Goal: Use online tool/utility

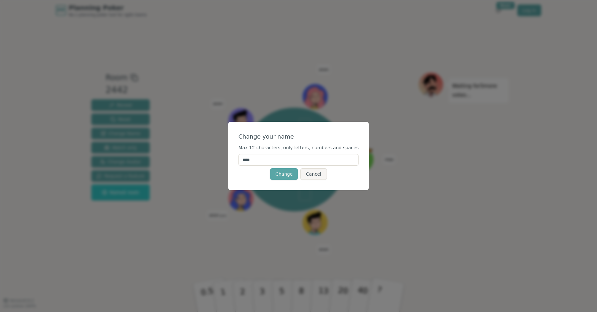
click at [299, 163] on input "****" at bounding box center [298, 160] width 120 height 12
type input "****"
click at [282, 170] on button "Change" at bounding box center [284, 174] width 28 height 12
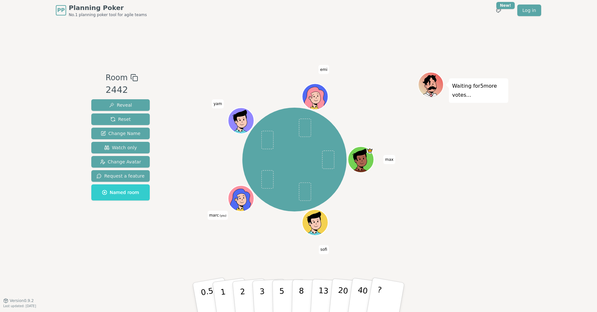
click at [239, 205] on div at bounding box center [241, 206] width 25 height 23
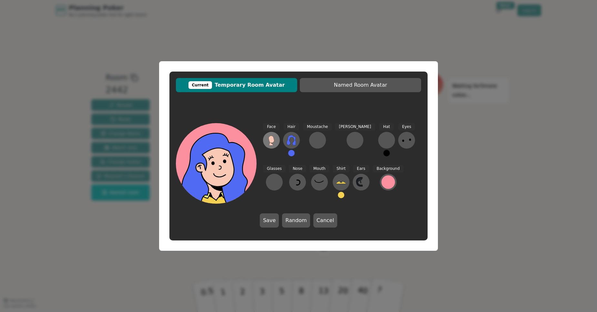
click at [275, 144] on icon at bounding box center [271, 140] width 10 height 10
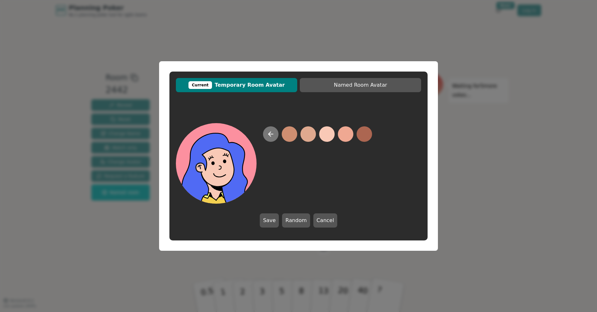
click at [272, 136] on icon at bounding box center [271, 134] width 8 height 8
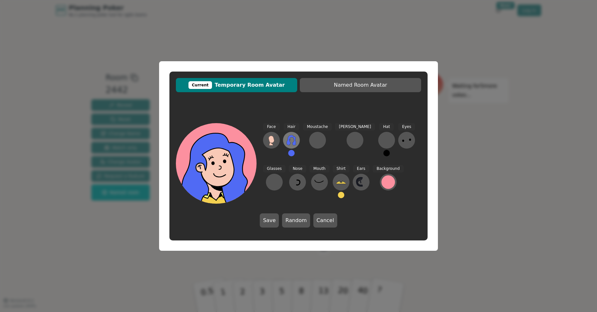
click at [291, 144] on icon at bounding box center [291, 140] width 10 height 10
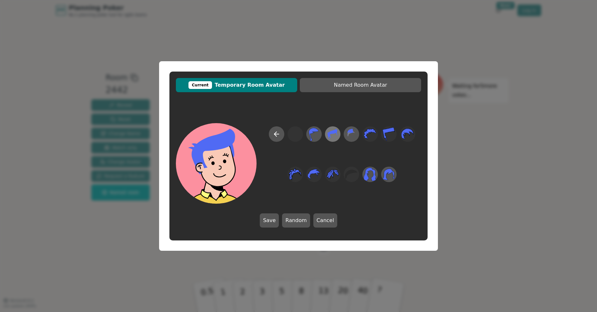
click at [334, 138] on icon at bounding box center [332, 134] width 13 height 15
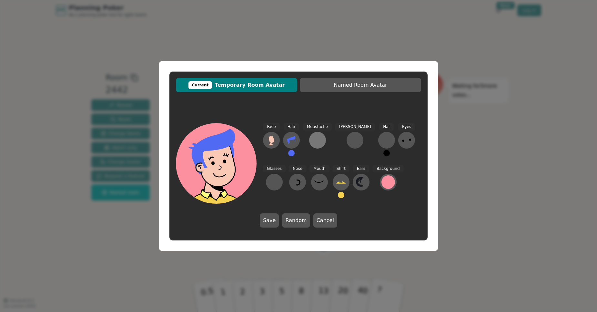
click at [314, 142] on div at bounding box center [317, 140] width 10 height 10
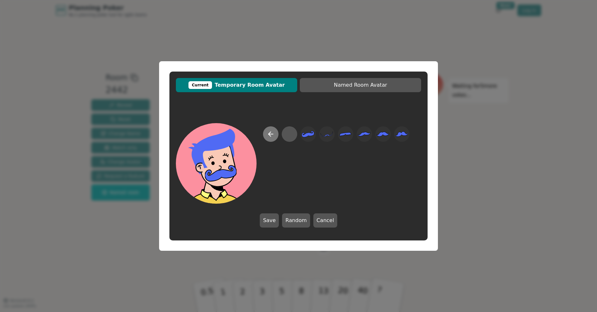
click at [271, 138] on button at bounding box center [270, 133] width 15 height 15
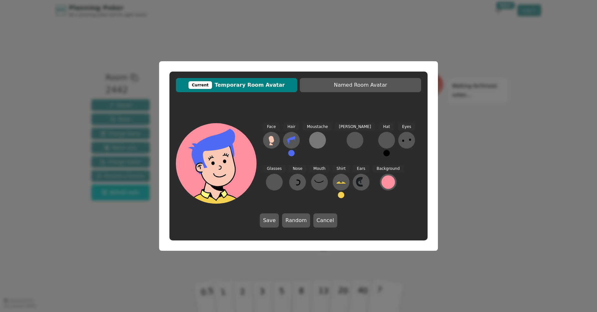
click at [314, 146] on button at bounding box center [317, 140] width 17 height 17
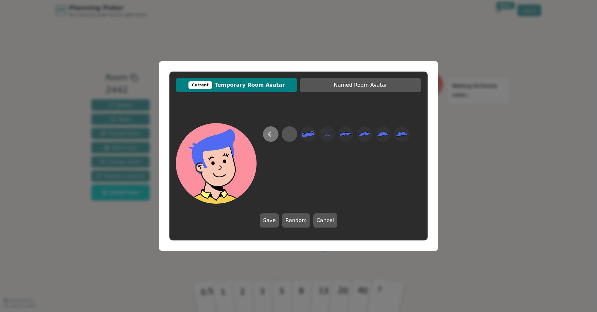
click at [266, 139] on button at bounding box center [270, 133] width 15 height 15
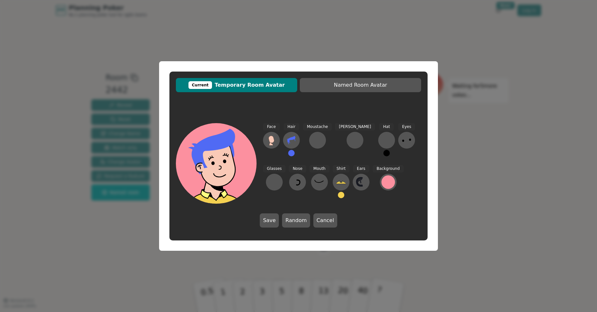
click at [292, 153] on button at bounding box center [291, 153] width 6 height 6
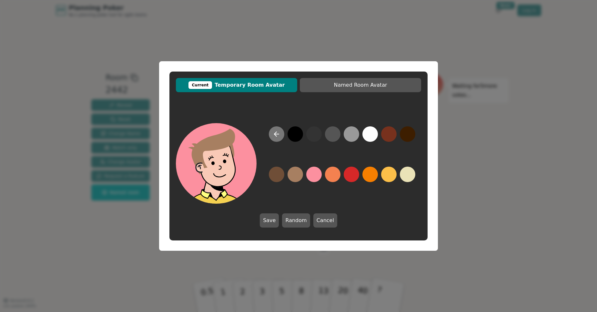
click at [272, 137] on button at bounding box center [276, 133] width 15 height 15
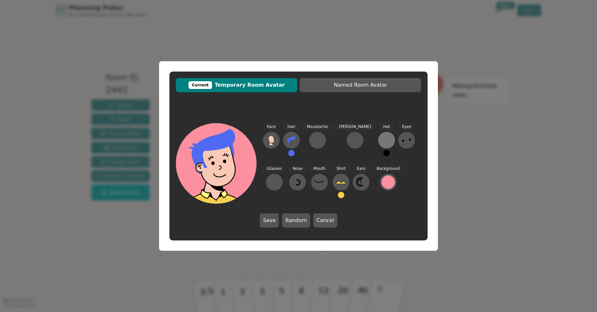
click at [381, 144] on div at bounding box center [386, 140] width 10 height 10
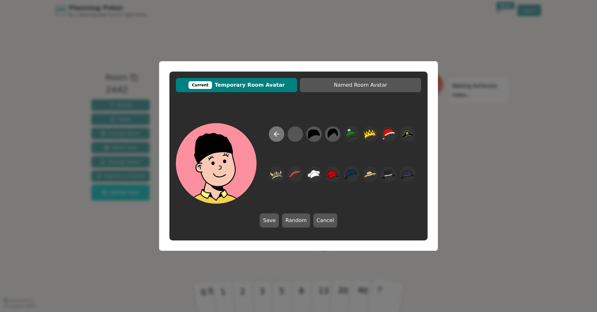
click at [274, 135] on icon at bounding box center [277, 134] width 8 height 8
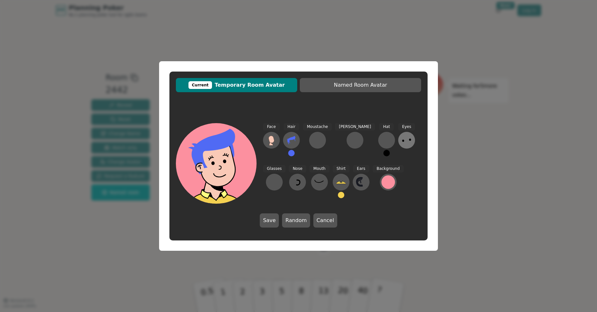
click at [401, 139] on icon at bounding box center [406, 140] width 10 height 10
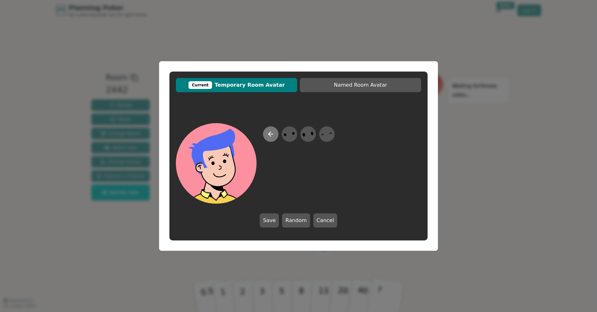
click at [275, 135] on button at bounding box center [270, 133] width 15 height 15
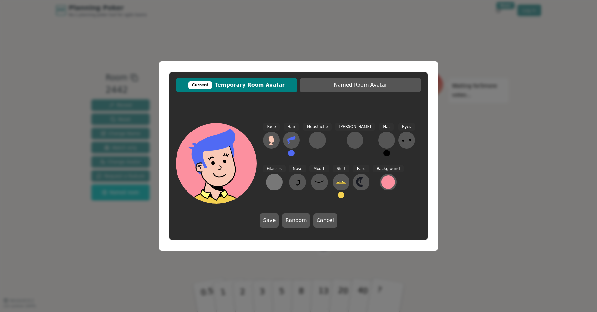
click at [279, 177] on div at bounding box center [274, 182] width 10 height 10
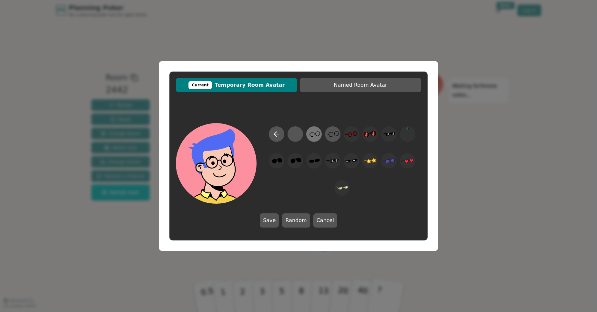
click at [316, 135] on icon at bounding box center [313, 134] width 13 height 15
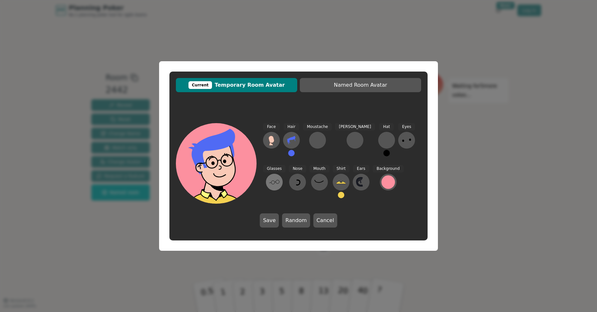
click at [279, 177] on icon at bounding box center [274, 182] width 10 height 10
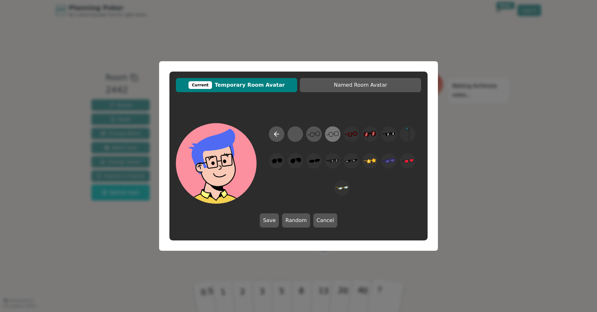
click at [333, 138] on icon at bounding box center [332, 134] width 13 height 15
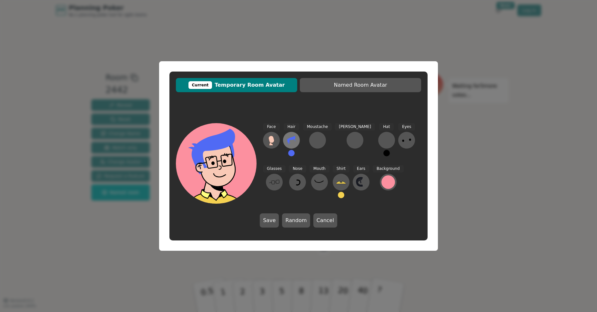
click at [289, 146] on button at bounding box center [291, 140] width 17 height 17
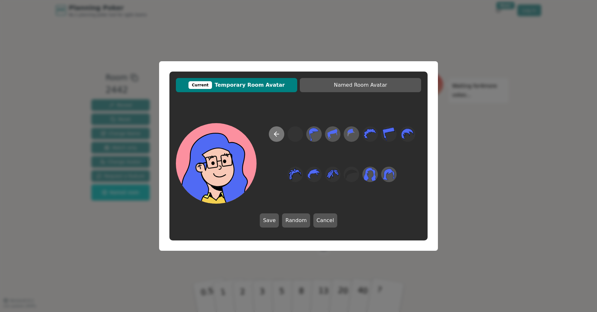
click at [275, 138] on button at bounding box center [276, 133] width 15 height 15
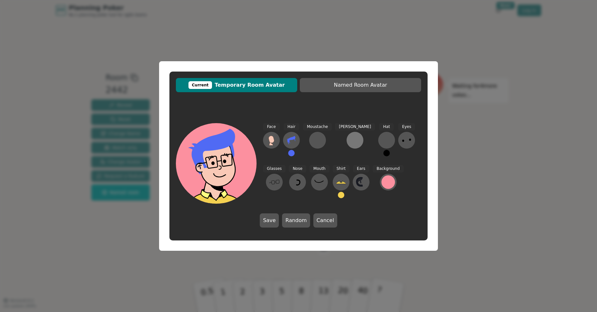
click at [346, 145] on button at bounding box center [354, 140] width 17 height 17
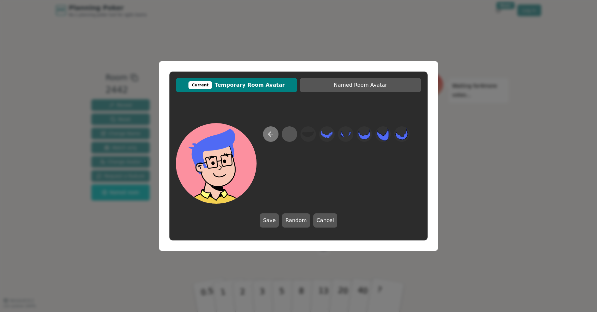
click at [272, 136] on icon at bounding box center [271, 134] width 8 height 8
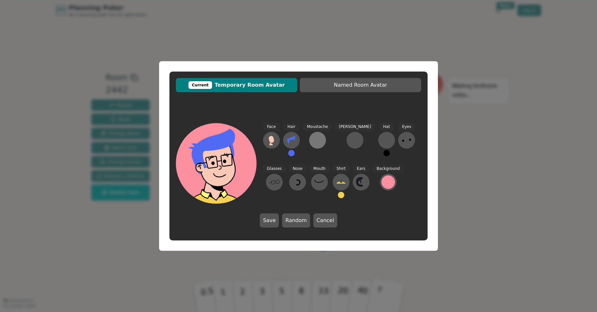
click at [312, 142] on button at bounding box center [317, 140] width 17 height 17
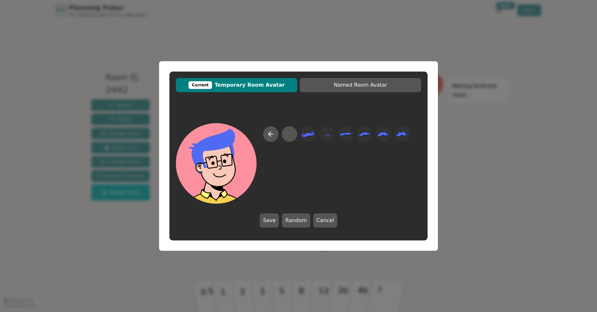
click at [263, 133] on div at bounding box center [298, 163] width 245 height 81
click at [265, 134] on button at bounding box center [270, 133] width 15 height 15
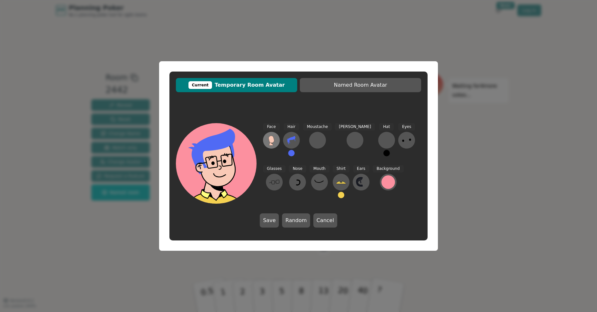
click at [271, 144] on icon at bounding box center [271, 144] width 4 height 4
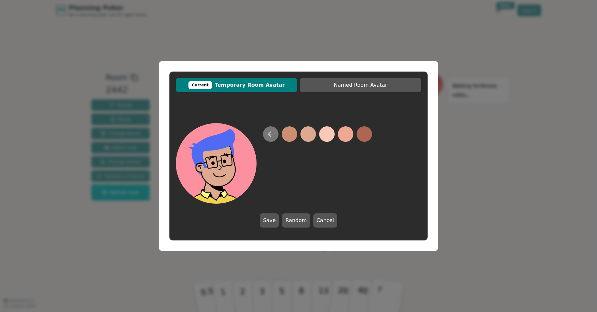
click at [266, 131] on button at bounding box center [270, 133] width 15 height 15
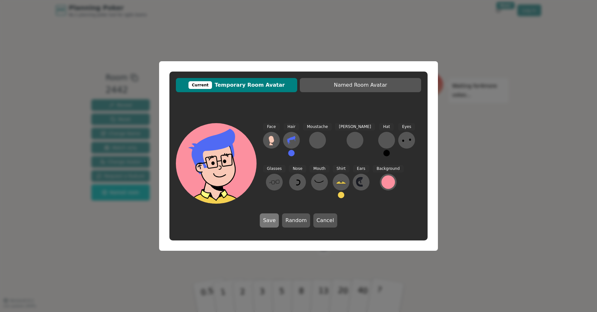
click at [270, 219] on button "Save" at bounding box center [269, 221] width 19 height 14
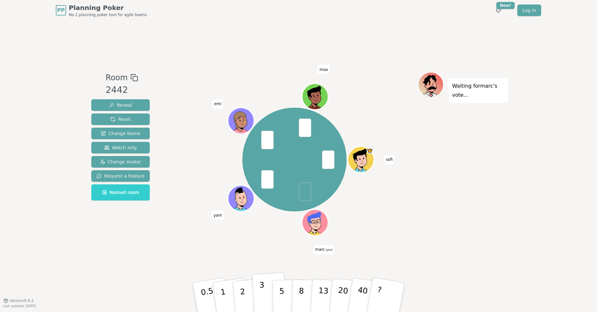
click at [267, 296] on button "3" at bounding box center [269, 298] width 35 height 50
click at [246, 301] on button "2" at bounding box center [250, 297] width 37 height 51
click at [263, 307] on p "3" at bounding box center [262, 298] width 7 height 35
click at [249, 294] on button "2" at bounding box center [250, 297] width 37 height 51
click at [257, 297] on button "3" at bounding box center [269, 298] width 35 height 50
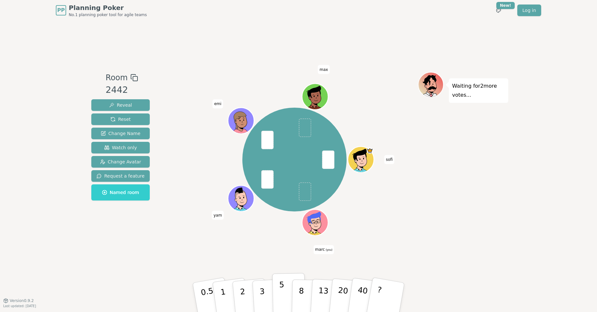
click at [280, 296] on p "5" at bounding box center [281, 297] width 5 height 35
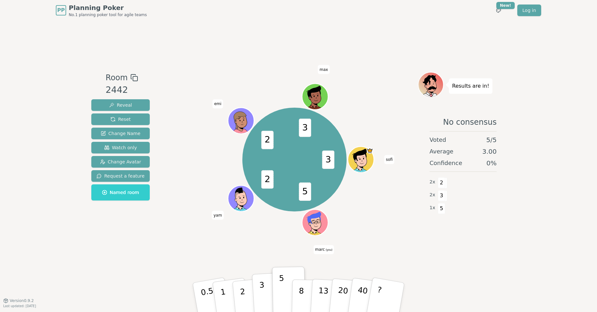
click at [266, 301] on button "3" at bounding box center [269, 298] width 35 height 50
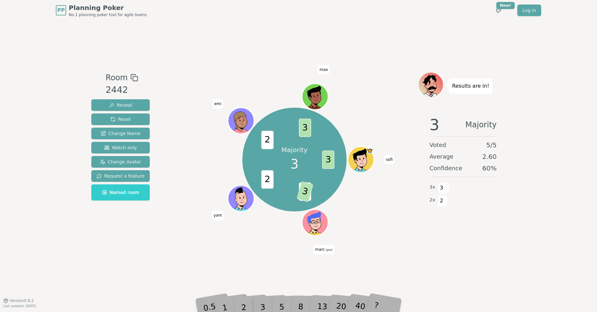
click at [275, 312] on div "PP Planning Poker No.1 planning poker tool for agile teams Toggle theme New! Lo…" at bounding box center [298, 156] width 597 height 312
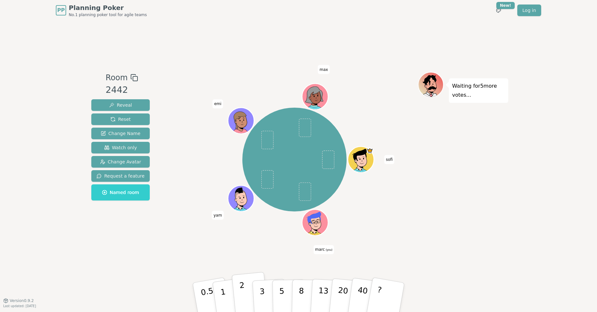
drag, startPoint x: 244, startPoint y: 253, endPoint x: 237, endPoint y: 291, distance: 38.7
click at [244, 253] on div "Room 2442 Reveal Reset Change Name Watch only Change Avatar Request a feature N…" at bounding box center [298, 161] width 419 height 280
click at [244, 299] on p "2" at bounding box center [243, 298] width 8 height 35
click at [240, 295] on p "2" at bounding box center [243, 298] width 8 height 35
click at [239, 242] on div "[PERSON_NAME] (you) yam emi max" at bounding box center [294, 160] width 247 height 177
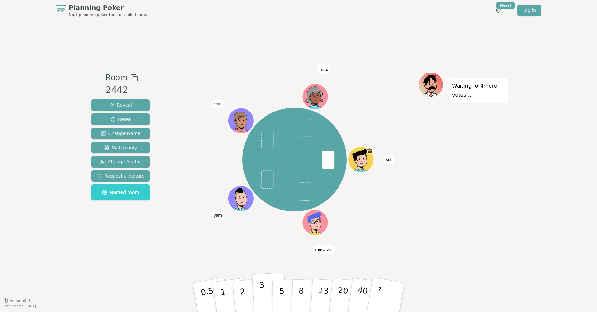
click at [259, 302] on button "3" at bounding box center [269, 298] width 35 height 50
click at [238, 251] on div "Room 2442 Reveal Reset Change Name Watch only Change Avatar Request a feature N…" at bounding box center [298, 161] width 419 height 280
click at [256, 297] on button "3" at bounding box center [269, 298] width 35 height 50
click at [262, 305] on p "3" at bounding box center [262, 298] width 7 height 35
click at [243, 296] on p "2" at bounding box center [243, 298] width 8 height 35
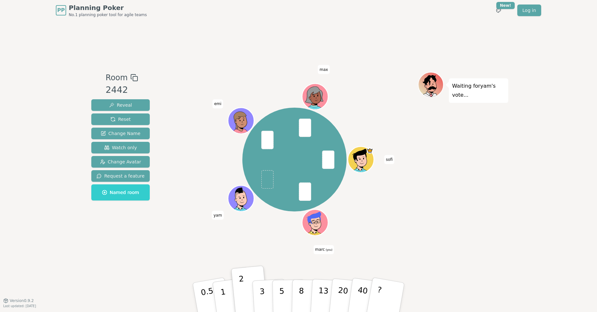
click at [279, 226] on div "[PERSON_NAME] (you) yam emi max" at bounding box center [294, 160] width 247 height 152
click at [262, 299] on p "3" at bounding box center [262, 298] width 7 height 35
click at [228, 298] on button "1" at bounding box center [230, 298] width 38 height 52
drag, startPoint x: 243, startPoint y: 294, endPoint x: 240, endPoint y: 290, distance: 5.0
click at [243, 294] on p "2" at bounding box center [243, 298] width 8 height 35
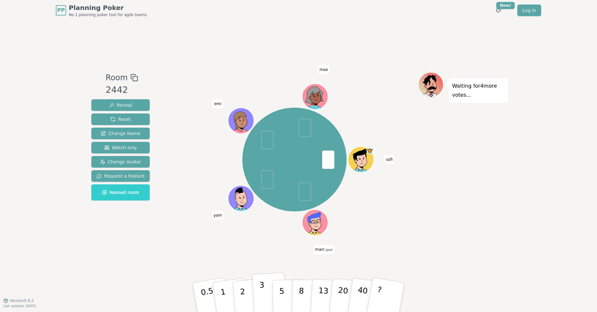
click at [259, 296] on button "3" at bounding box center [269, 298] width 35 height 50
click at [298, 299] on button "8" at bounding box center [308, 297] width 33 height 49
click at [299, 295] on button "8" at bounding box center [308, 297] width 33 height 49
click at [286, 291] on button "5" at bounding box center [288, 297] width 33 height 49
click at [270, 297] on button "3" at bounding box center [269, 298] width 35 height 50
